Goal: Information Seeking & Learning: Learn about a topic

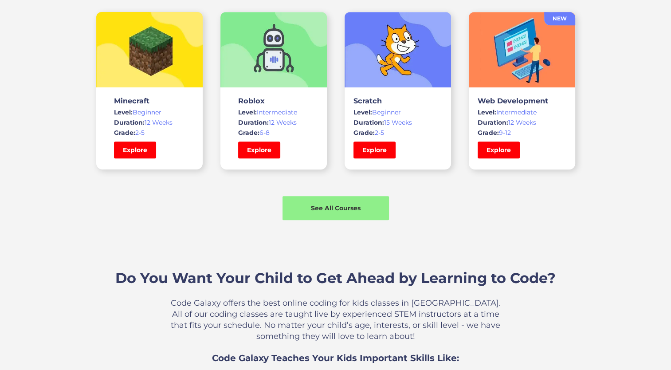
scroll to position [665, 0]
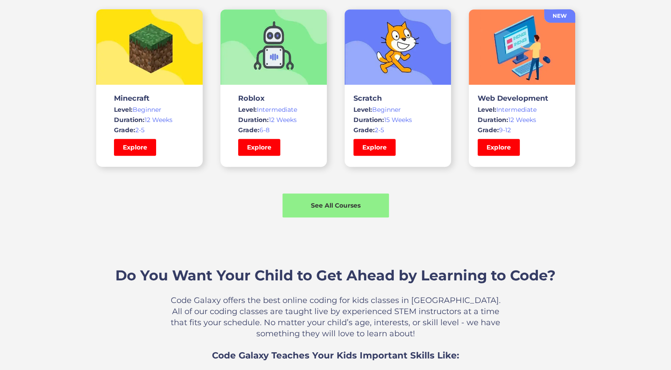
click at [304, 151] on div "Explore" at bounding box center [278, 147] width 80 height 17
click at [268, 154] on link "Explore" at bounding box center [259, 147] width 44 height 18
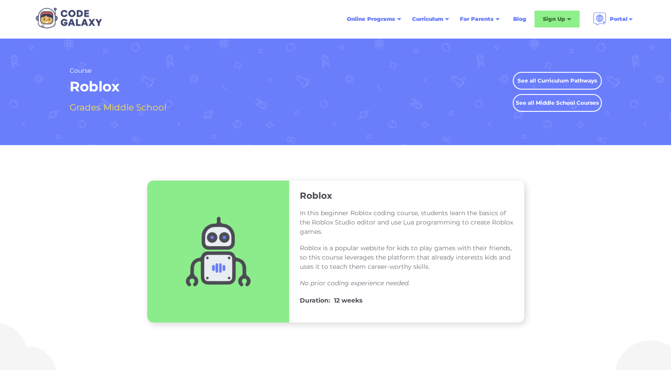
click at [218, 309] on img at bounding box center [218, 251] width 142 height 142
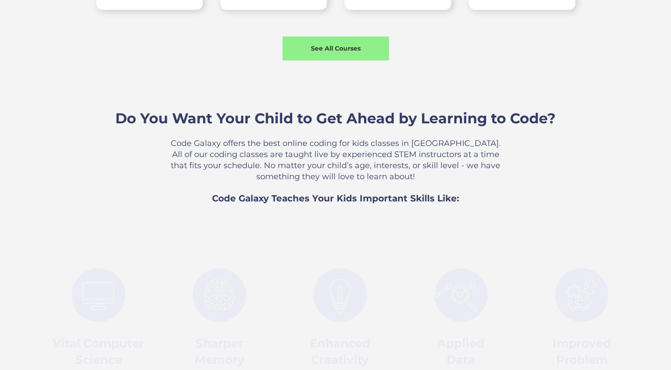
scroll to position [665, 0]
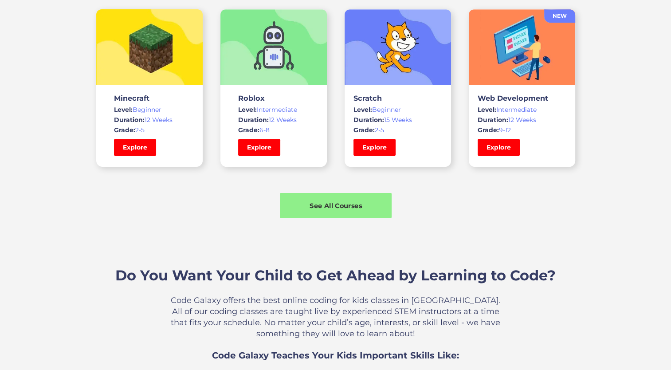
click at [364, 210] on div "See All Courses" at bounding box center [336, 205] width 112 height 25
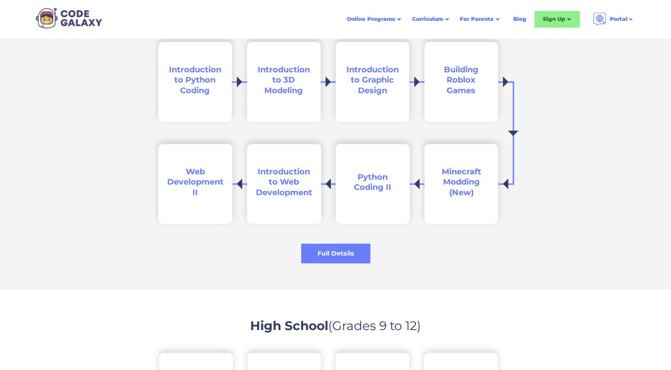
scroll to position [1319, 0]
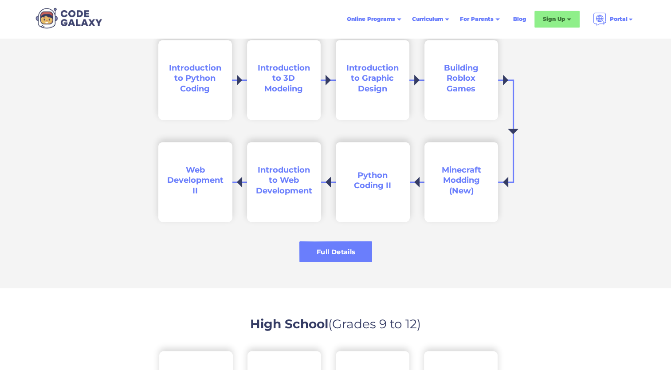
click at [333, 250] on div "Full Details" at bounding box center [335, 251] width 73 height 9
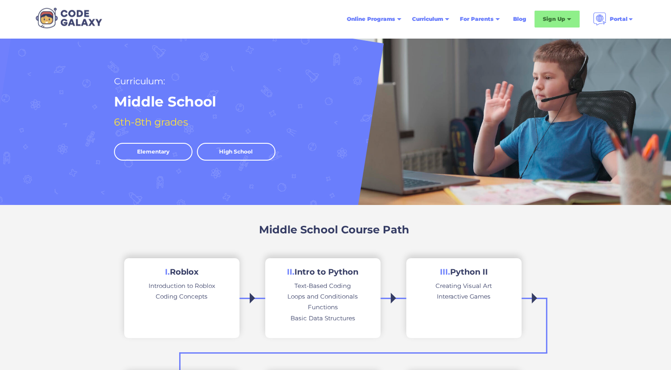
click at [324, 277] on link "II. Intro to Python Text-Based Coding Loops and Conditionals Functions Basic Da…" at bounding box center [322, 298] width 115 height 80
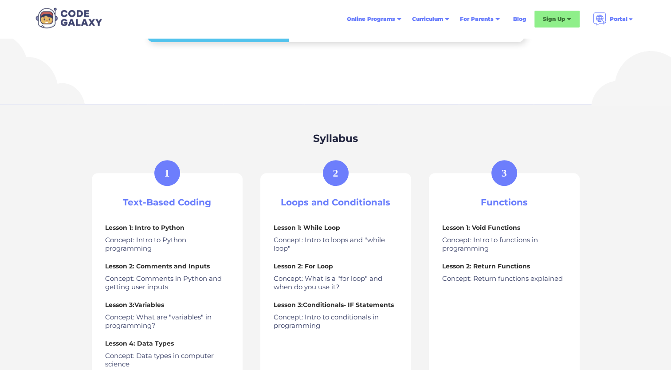
scroll to position [280, 0]
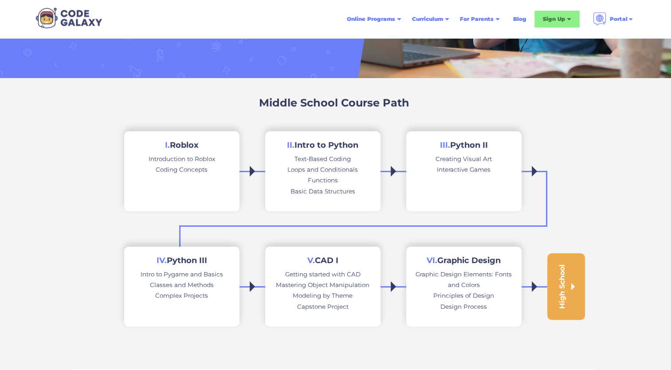
scroll to position [126, 0]
click at [295, 301] on link "V. CAD I Getting started with CAD Mastering Object Manipulation Modeling by The…" at bounding box center [322, 287] width 115 height 80
click at [211, 184] on link "I. Roblox Introduction to Roblox Coding Concepts" at bounding box center [181, 172] width 115 height 80
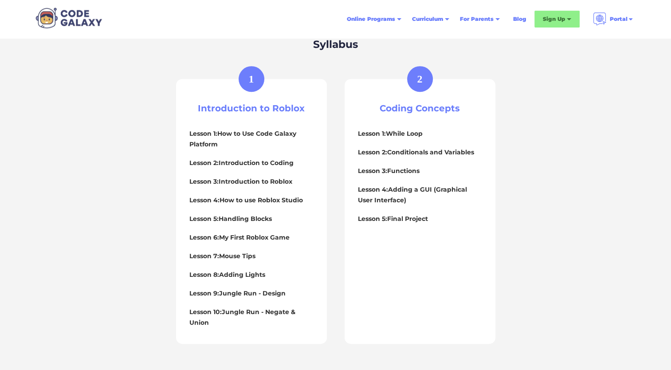
scroll to position [354, 0]
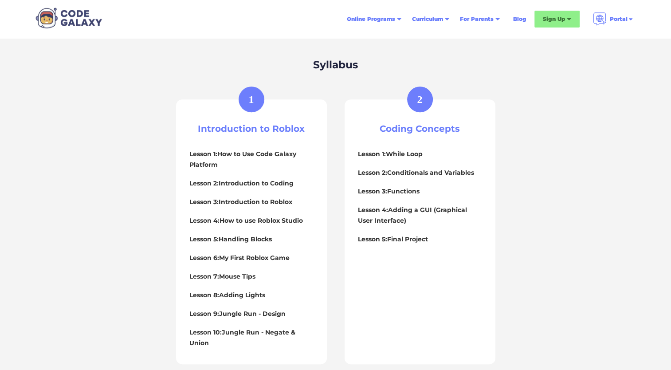
click at [251, 99] on div "1" at bounding box center [251, 99] width 5 height 11
click at [291, 131] on h3 "Introduction to Roblox" at bounding box center [251, 128] width 124 height 11
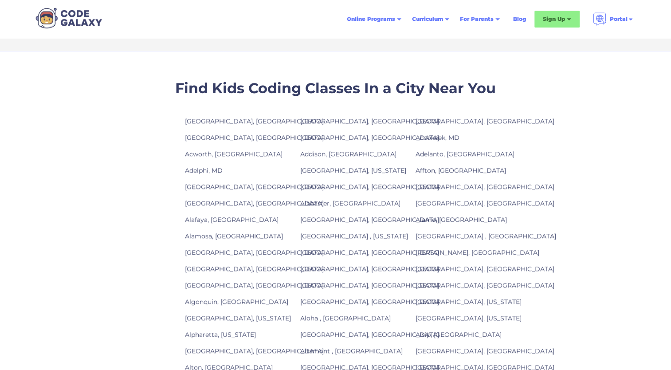
scroll to position [738, 0]
click at [223, 117] on link "Charleston, SC" at bounding box center [254, 120] width 139 height 8
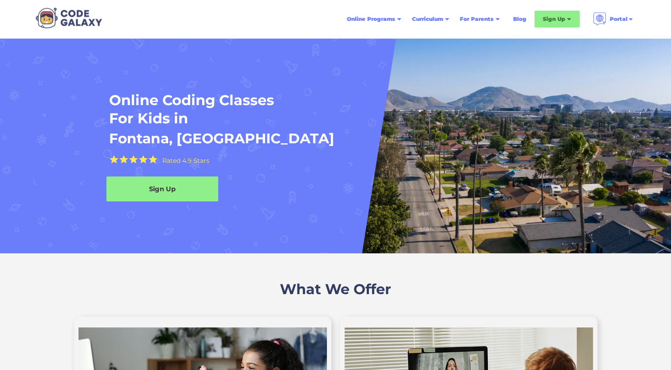
click at [201, 190] on div "Sign Up" at bounding box center [162, 188] width 112 height 9
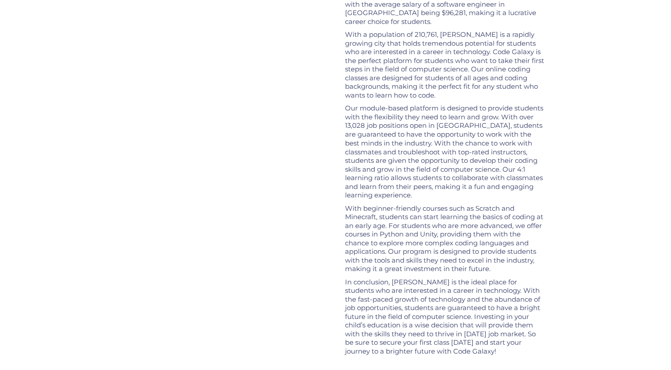
scroll to position [1534, 0]
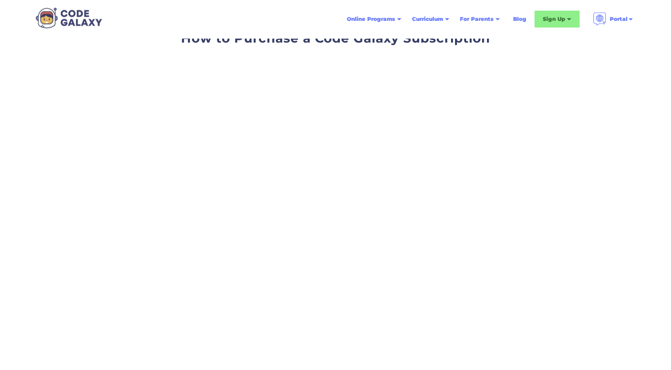
scroll to position [20, 0]
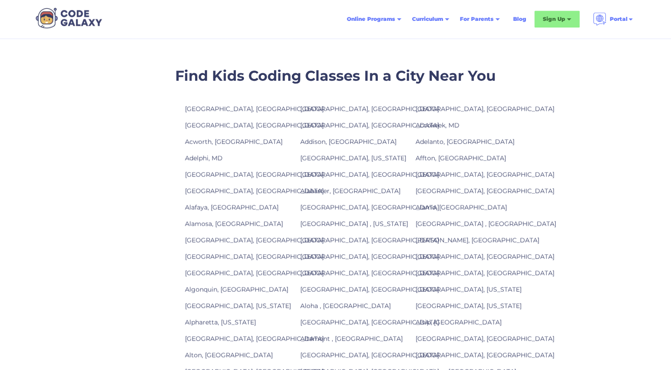
scroll to position [738, 0]
